Goal: Navigation & Orientation: Find specific page/section

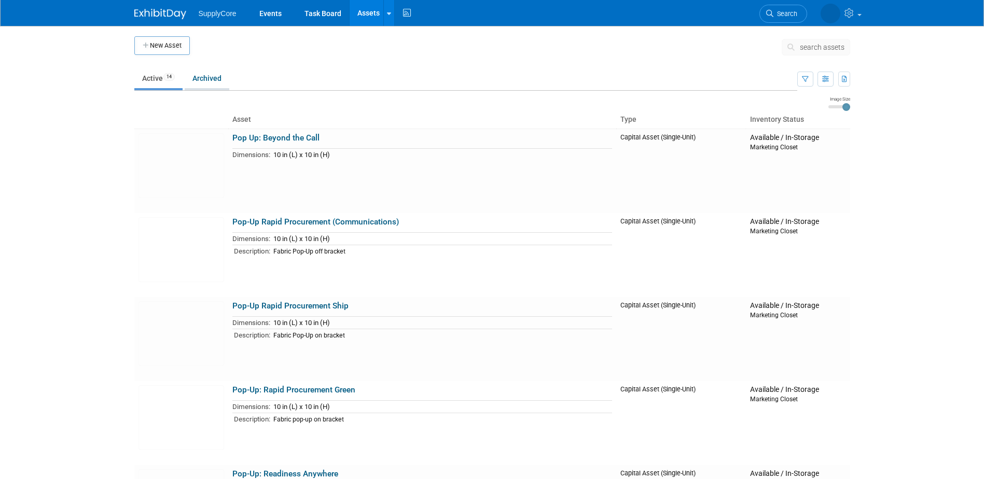
click at [218, 80] on link "Archived" at bounding box center [207, 78] width 45 height 20
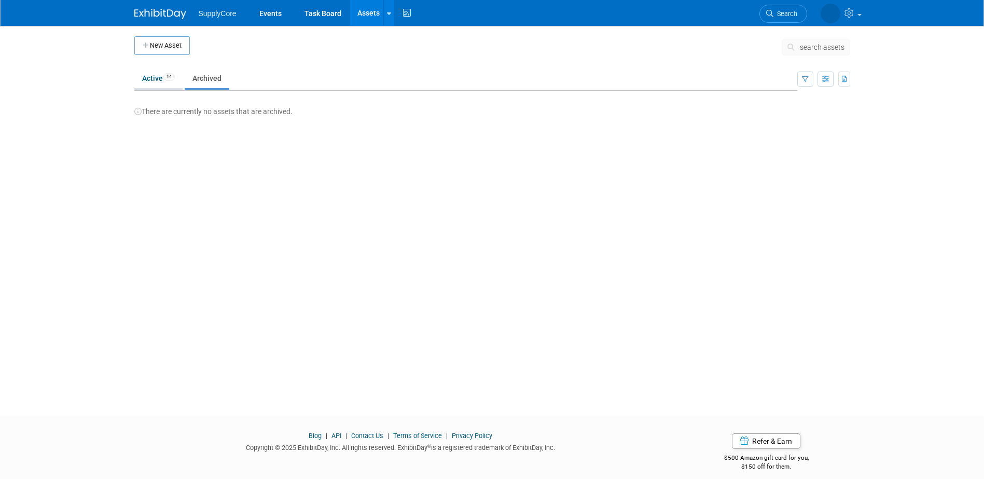
click at [159, 81] on link "Active 14" at bounding box center [158, 78] width 48 height 20
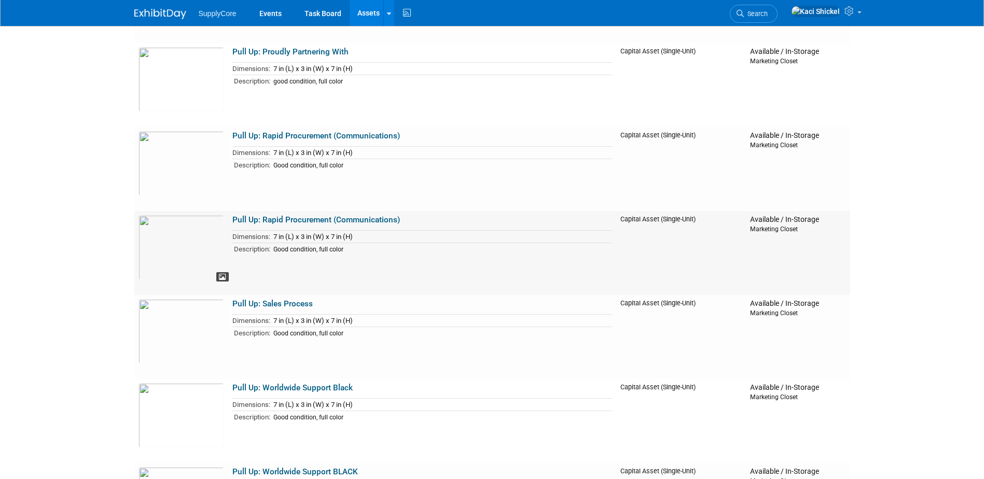
scroll to position [623, 0]
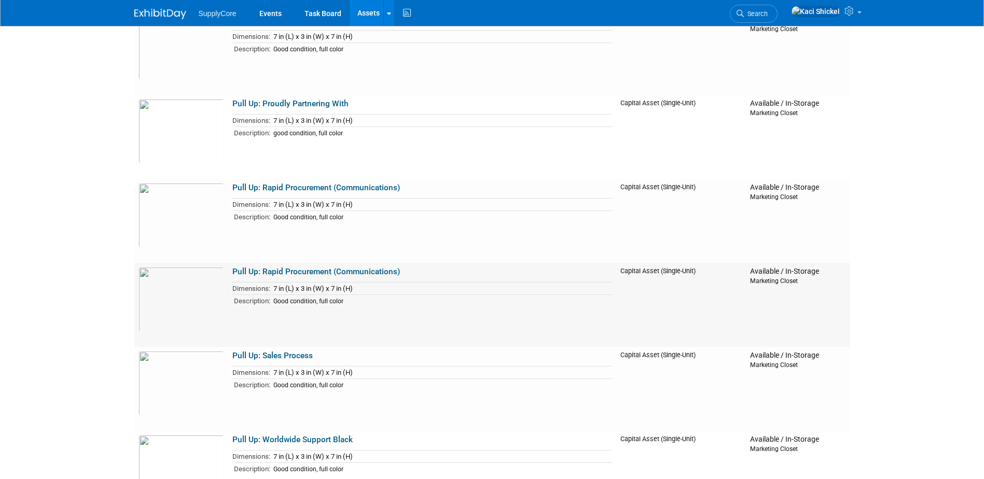
click at [323, 273] on link "Pull Up: Rapid Procurement (Communications)" at bounding box center [316, 271] width 168 height 9
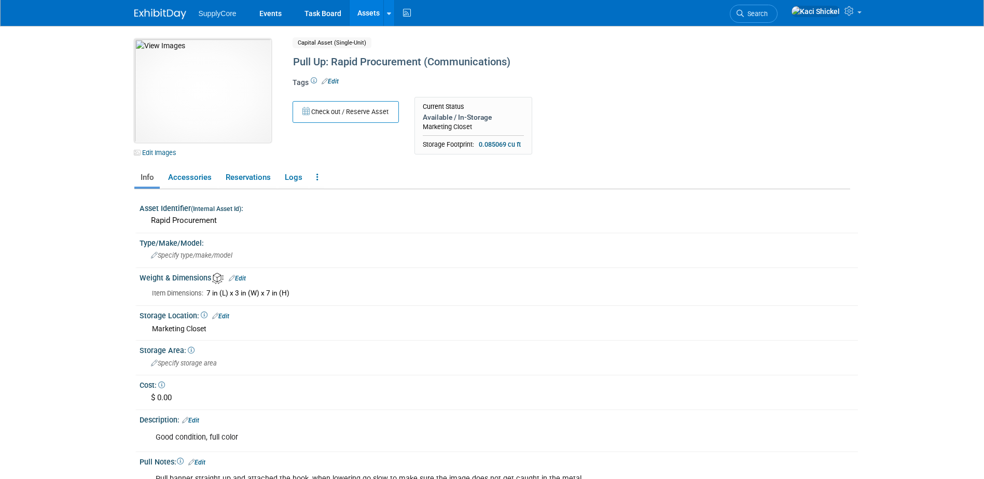
click at [221, 122] on img at bounding box center [202, 91] width 137 height 104
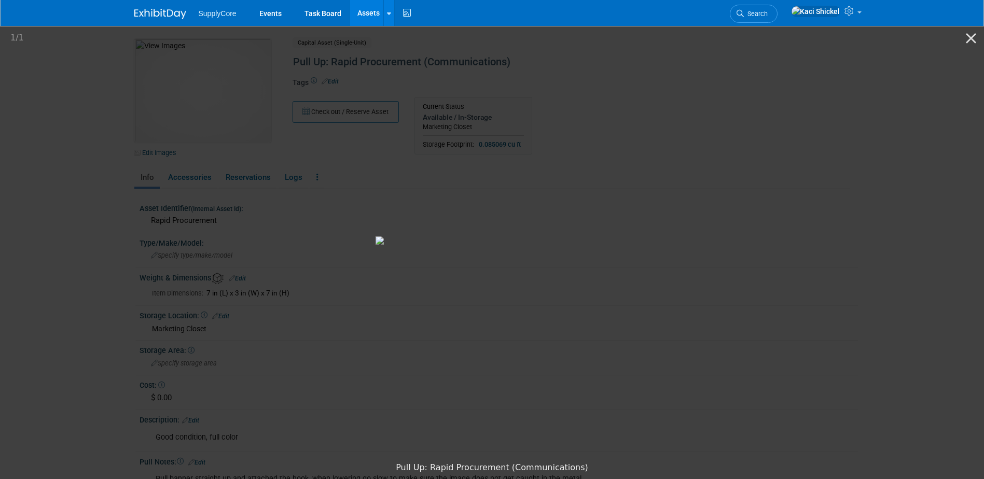
click at [891, 130] on picture at bounding box center [492, 240] width 984 height 433
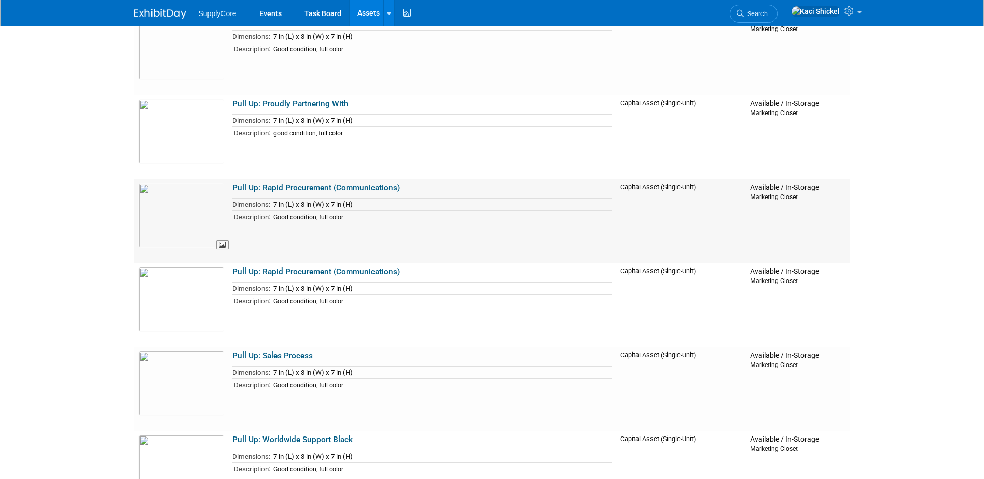
click at [175, 228] on img at bounding box center [182, 215] width 86 height 65
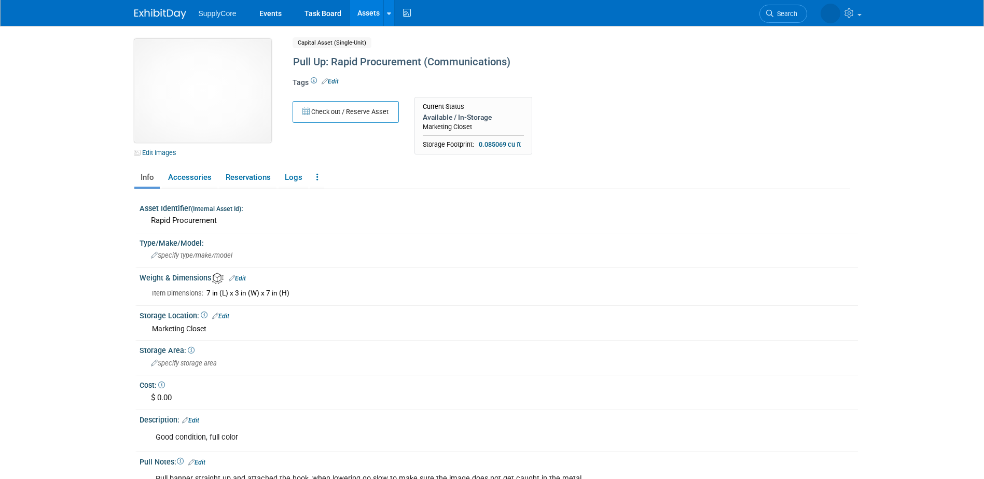
click at [173, 84] on img at bounding box center [202, 91] width 137 height 104
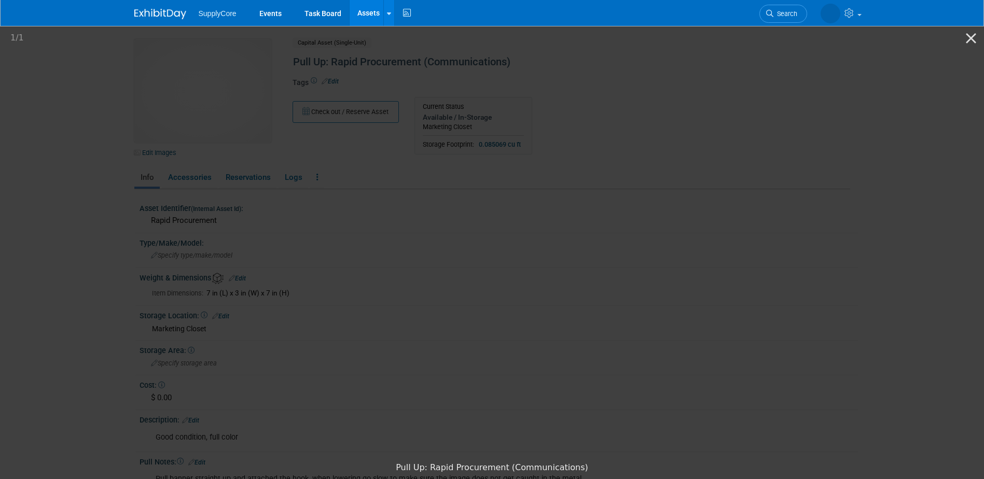
click at [835, 236] on picture at bounding box center [492, 240] width 984 height 433
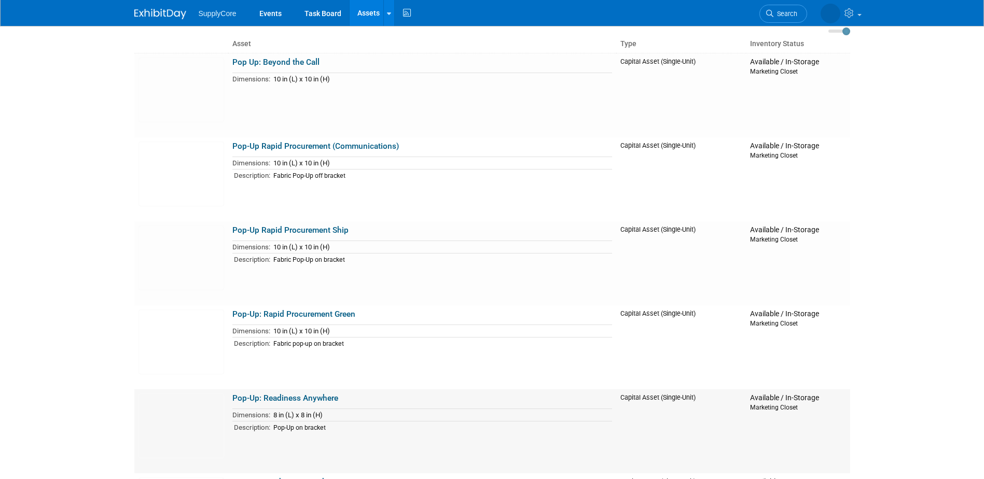
scroll to position [223, 0]
